Goal: Task Accomplishment & Management: Use online tool/utility

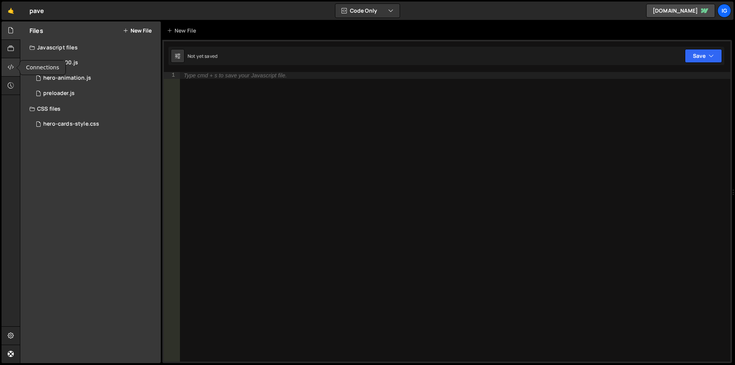
click at [6, 65] on div at bounding box center [11, 67] width 19 height 18
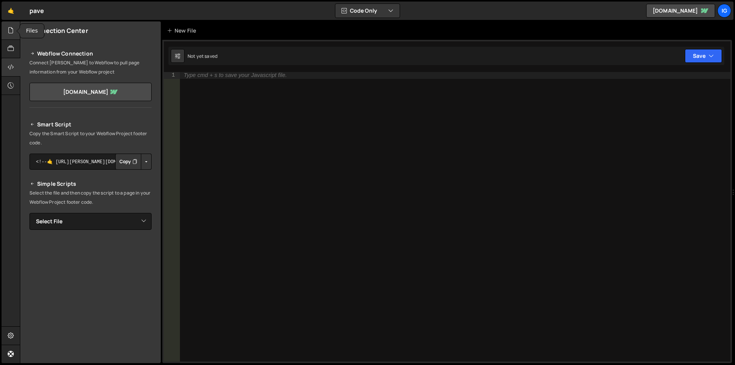
click at [12, 31] on icon at bounding box center [11, 30] width 6 height 8
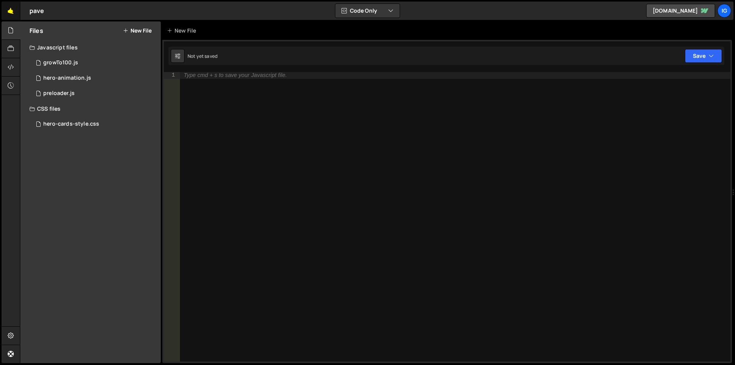
click at [17, 8] on link "🤙" at bounding box center [11, 11] width 19 height 18
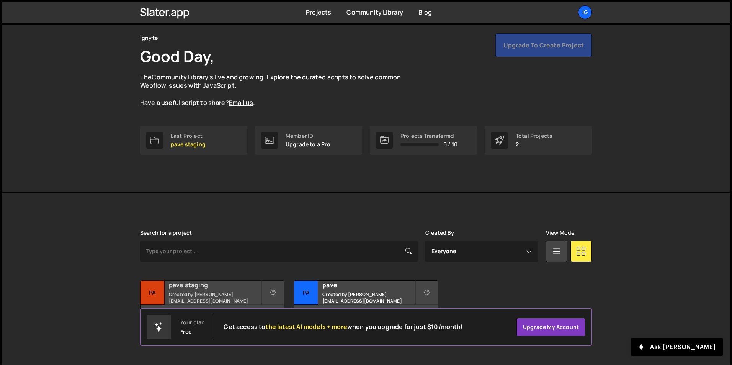
scroll to position [29, 0]
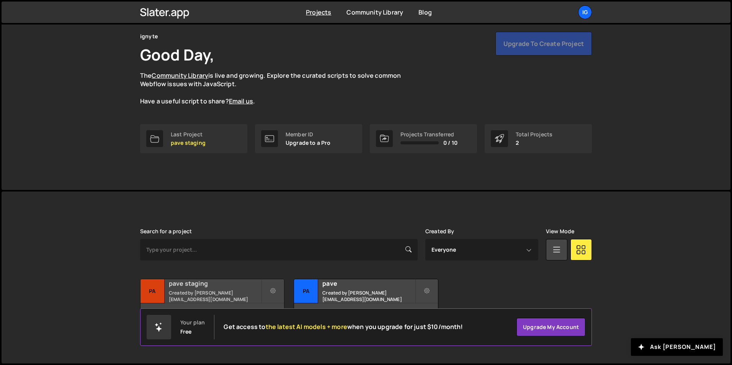
click at [193, 293] on small "Created by [PERSON_NAME][EMAIL_ADDRESS][DOMAIN_NAME]" at bounding box center [215, 296] width 92 height 13
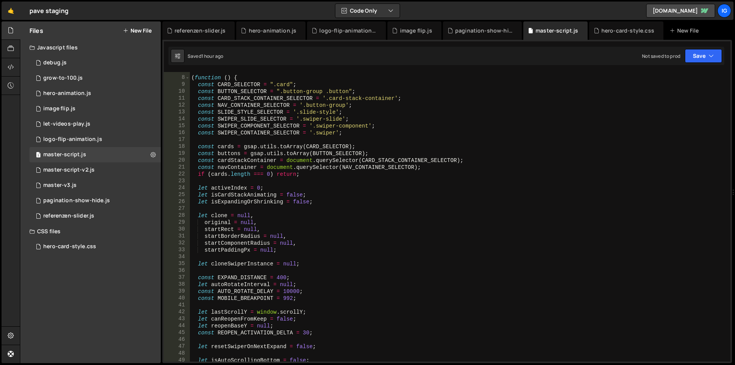
scroll to position [69, 0]
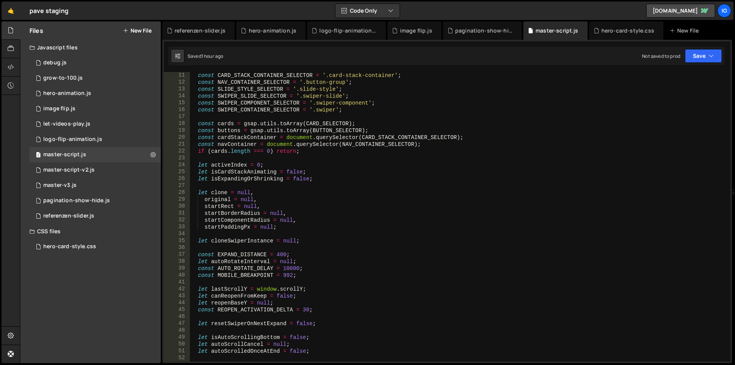
type textarea "startBorderRadius = null,"
click at [306, 213] on div "const CARD_STACK_CONTAINER_SELECTOR = '.card-stack-container' ; const NAV_CONTA…" at bounding box center [459, 223] width 538 height 303
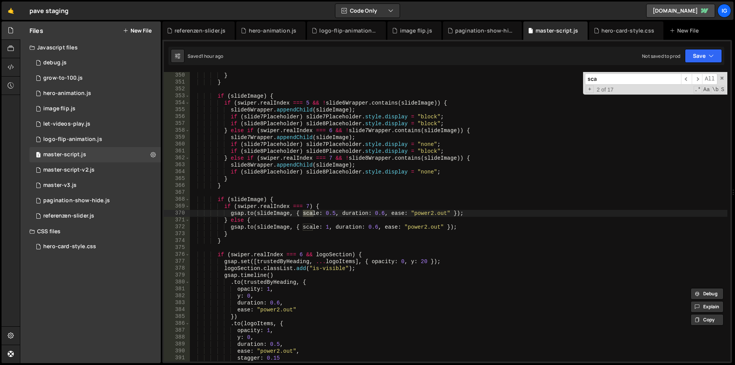
scroll to position [2406, 0]
type input "scale"
click at [336, 214] on div "} } if ( slideImage ) { if ( swiper . realIndex === 5 && ! slide6Wrapper . cont…" at bounding box center [459, 223] width 538 height 303
drag, startPoint x: 335, startPoint y: 214, endPoint x: 326, endPoint y: 214, distance: 8.4
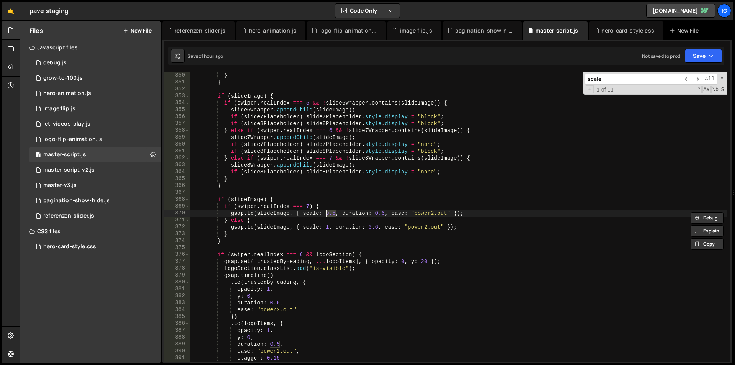
click at [326, 214] on div "} } if ( slideImage ) { if ( swiper . realIndex === 5 && ! slide6Wrapper . cont…" at bounding box center [459, 223] width 538 height 303
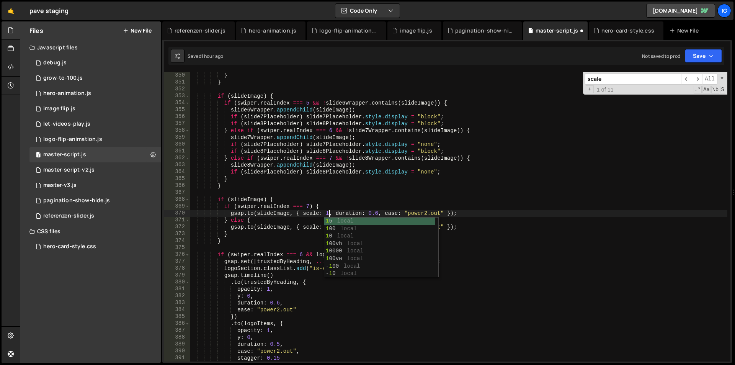
click at [351, 207] on div "} } if ( slideImage ) { if ( swiper . realIndex === 5 && ! slide6Wrapper . cont…" at bounding box center [459, 223] width 538 height 303
click at [327, 214] on div "} } if ( slideImage ) { if ( swiper . realIndex === 5 && ! slide6Wrapper . cont…" at bounding box center [459, 223] width 538 height 303
click at [339, 204] on div "} } if ( slideImage ) { if ( swiper . realIndex === 5 && ! slide6Wrapper . cont…" at bounding box center [459, 223] width 538 height 303
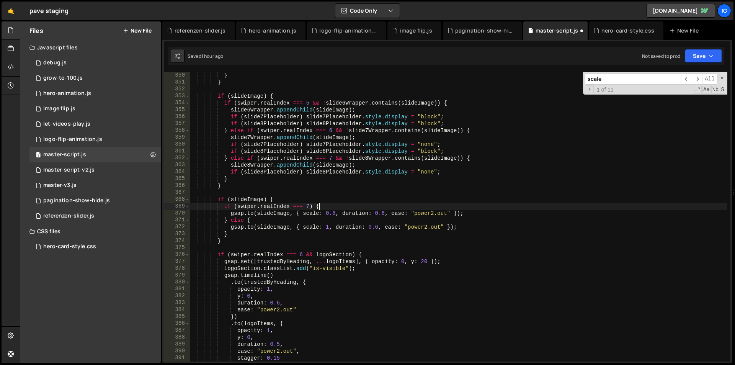
scroll to position [0, 53]
click at [337, 212] on div "} } if ( slideImage ) { if ( swiper . realIndex === 5 && ! slide6Wrapper . cont…" at bounding box center [459, 223] width 538 height 303
drag, startPoint x: 337, startPoint y: 212, endPoint x: 325, endPoint y: 214, distance: 11.7
click at [325, 214] on div "} } if ( slideImage ) { if ( swiper . realIndex === 5 && ! slide6Wrapper . cont…" at bounding box center [459, 223] width 538 height 303
click at [344, 203] on div "} } if ( slideImage ) { if ( swiper . realIndex === 5 && ! slide6Wrapper . cont…" at bounding box center [459, 223] width 538 height 303
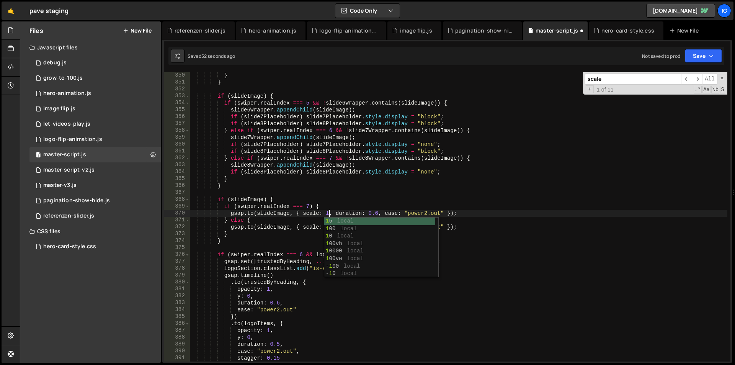
scroll to position [0, 34]
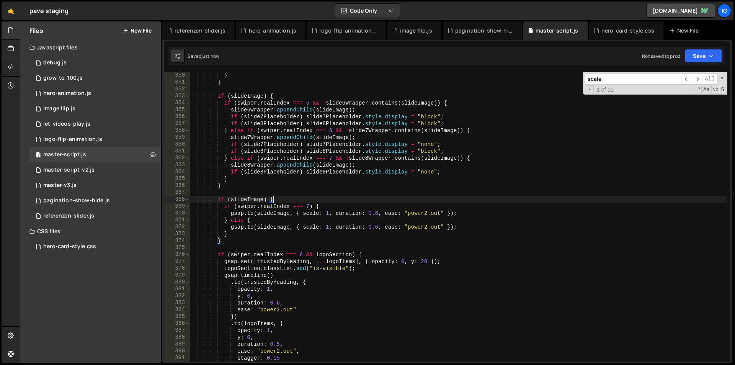
type textarea "if (slideImage) {"
